Goal: Transaction & Acquisition: Purchase product/service

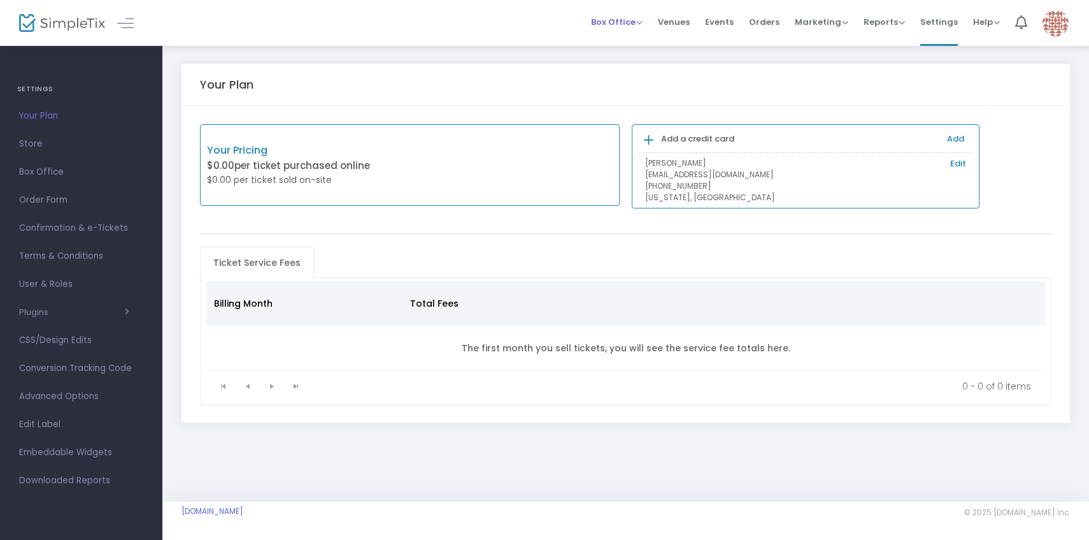
click at [635, 17] on span "Box Office" at bounding box center [617, 22] width 52 height 12
click at [624, 48] on li "Sell Tickets" at bounding box center [636, 43] width 91 height 25
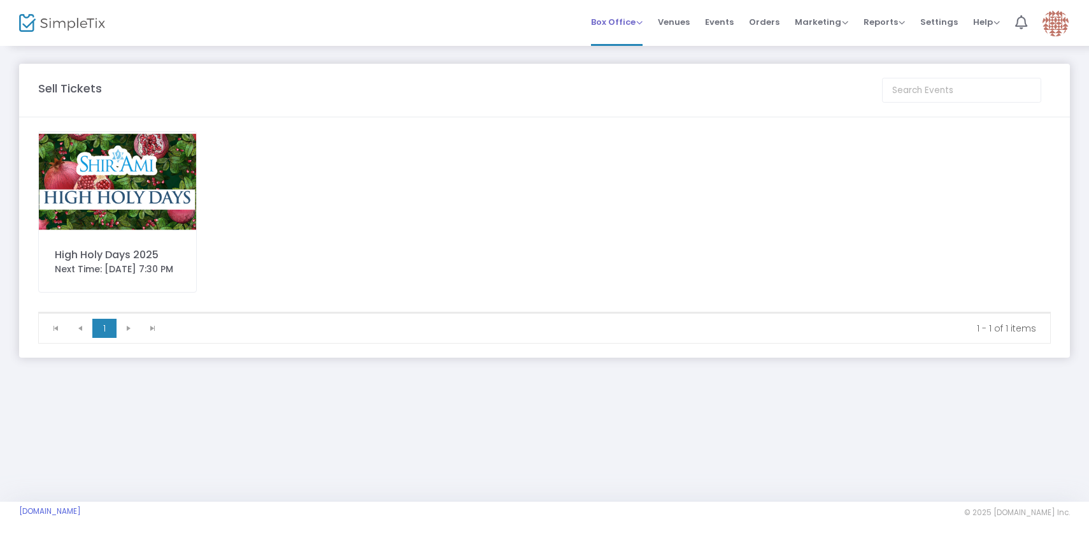
click at [642, 29] on span "Box Office Sell Tickets Bookings Sell Season Pass" at bounding box center [617, 22] width 52 height 32
click at [642, 20] on span "Box Office" at bounding box center [617, 22] width 52 height 12
click at [638, 46] on li "Sell Tickets" at bounding box center [636, 43] width 91 height 25
click at [138, 207] on img at bounding box center [117, 181] width 157 height 99
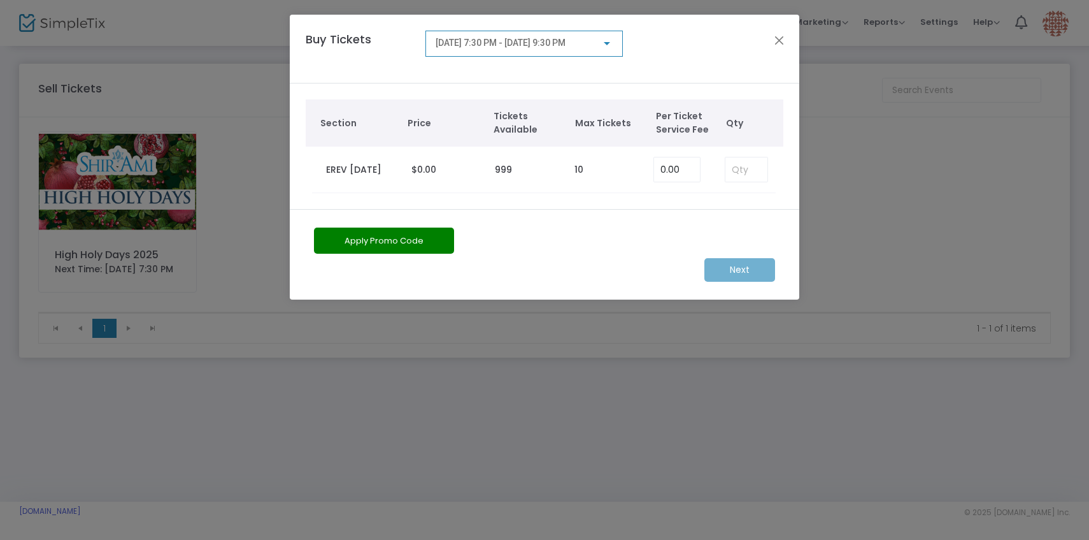
click at [551, 57] on div "[DATE] 7:30 PM - [DATE] 9:30 PM" at bounding box center [525, 49] width 198 height 36
click at [554, 53] on div "[DATE] 7:30 PM - [DATE] 9:30 PM" at bounding box center [525, 44] width 198 height 26
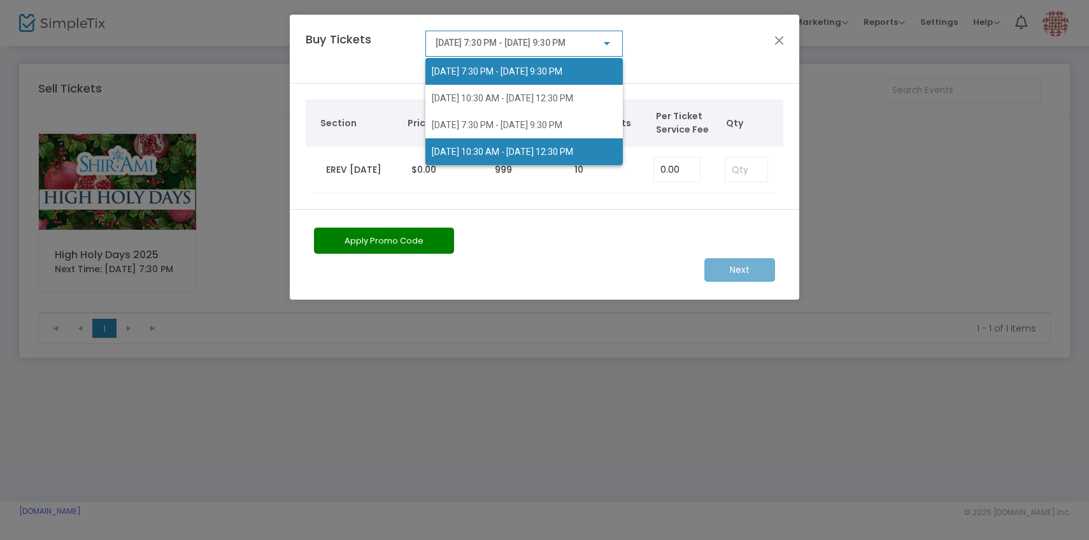
click at [519, 157] on span "[DATE] 10:30 AM - [DATE] 12:30 PM" at bounding box center [524, 151] width 185 height 27
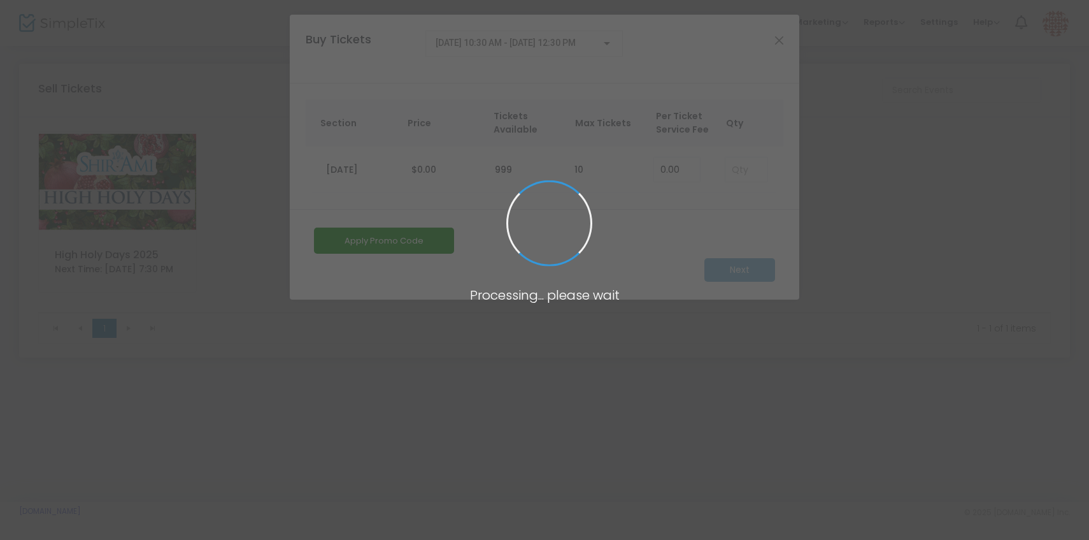
click at [745, 171] on span at bounding box center [544, 270] width 1089 height 540
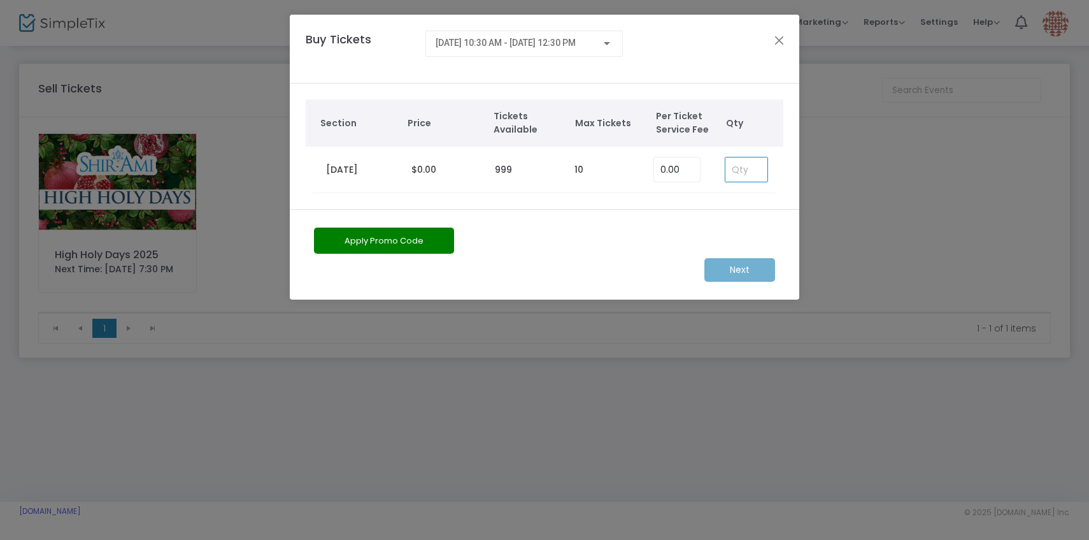
click at [741, 171] on input at bounding box center [747, 169] width 42 height 24
type input "2"
click at [760, 274] on m-button "Next" at bounding box center [740, 270] width 71 height 24
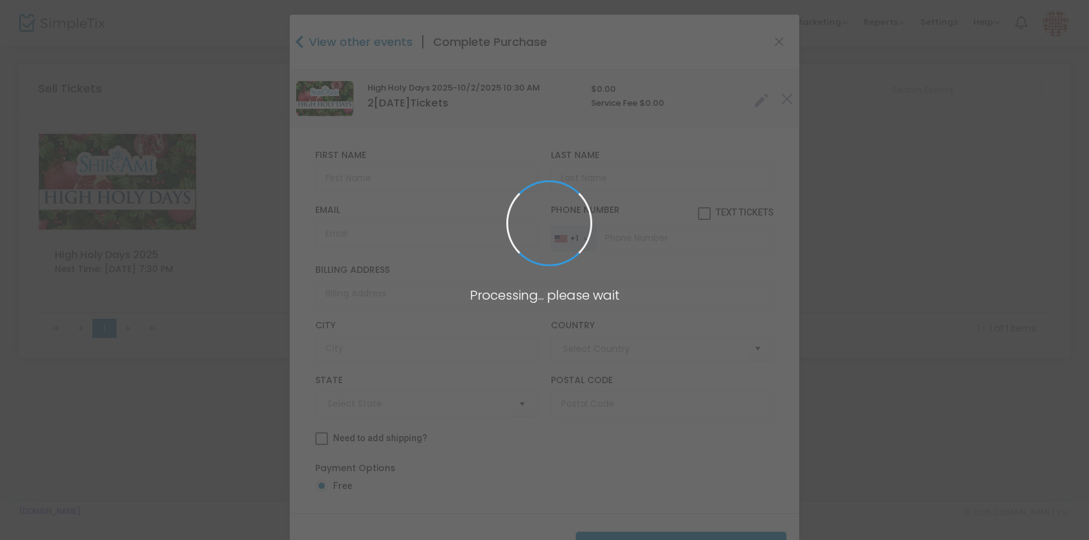
type input "[GEOGRAPHIC_DATA]"
type input "[US_STATE]"
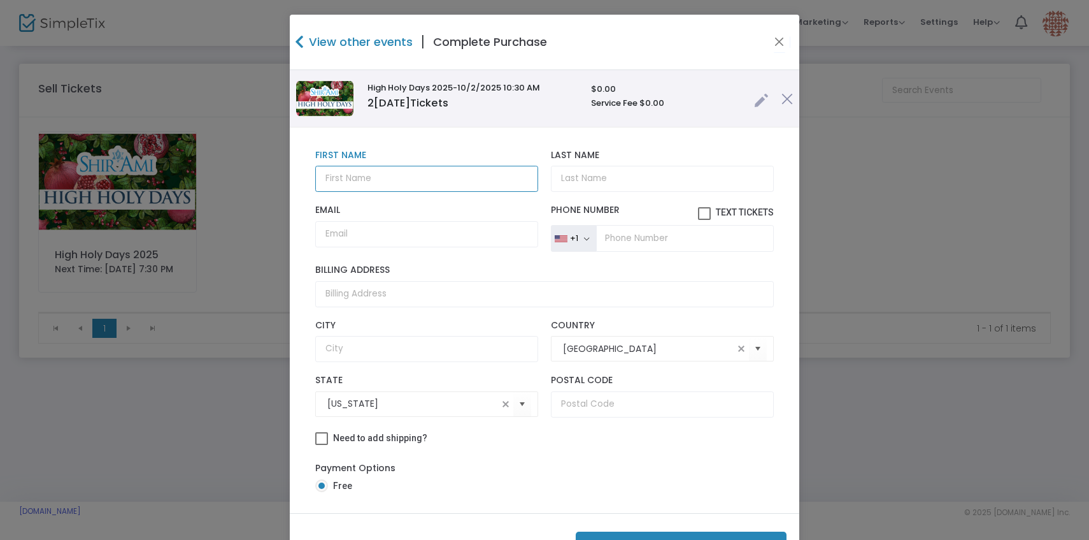
click at [394, 174] on input "text" at bounding box center [426, 179] width 223 height 26
paste input "[PERSON_NAME]"
type input "[PERSON_NAME]"
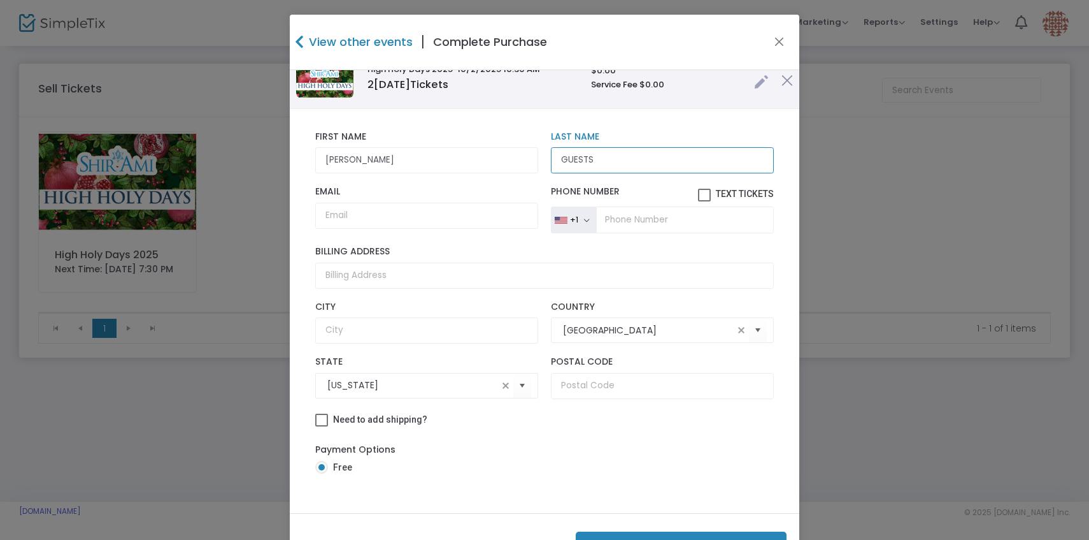
scroll to position [50, 0]
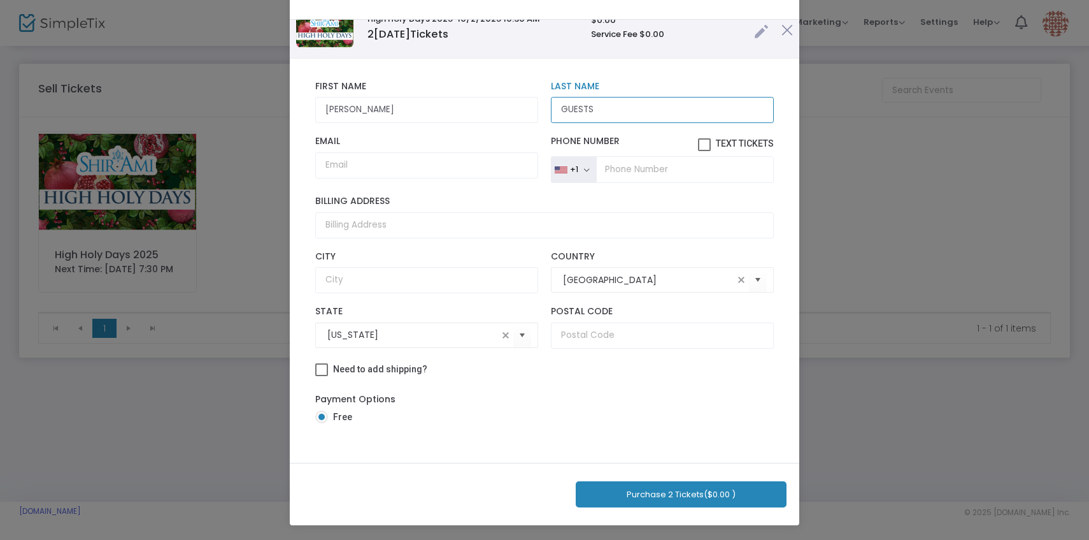
type input "GUESTS"
click at [655, 491] on button "Purchase 2 Tickets ($0.00 )" at bounding box center [681, 494] width 211 height 26
